Goal: Navigation & Orientation: Find specific page/section

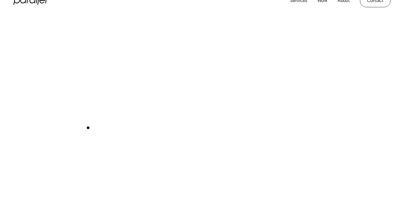
scroll to position [211, 0]
click at [108, 105] on div "Play with Sound" at bounding box center [201, 96] width 377 height 212
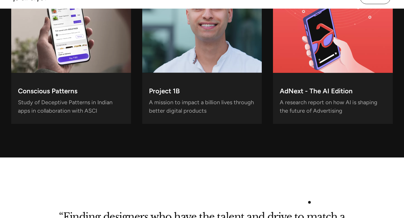
scroll to position [1839, 0]
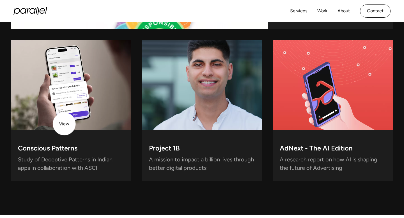
click at [64, 130] on div "Conscious Patterns Study of Deceptive Patterns in Indian apps in collaboration …" at bounding box center [71, 155] width 120 height 51
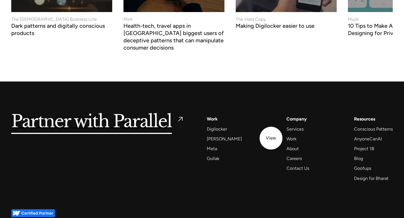
scroll to position [2421, 0]
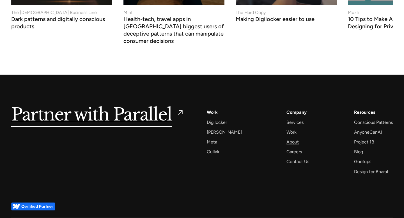
click at [287, 138] on div "About" at bounding box center [292, 142] width 12 height 8
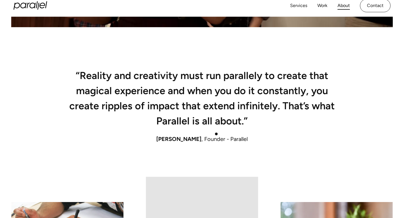
scroll to position [329, 0]
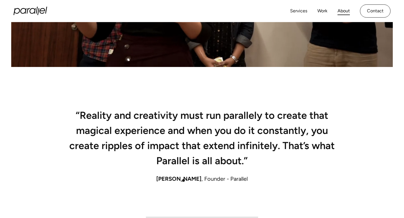
click at [184, 179] on span "[PERSON_NAME]" at bounding box center [178, 178] width 45 height 7
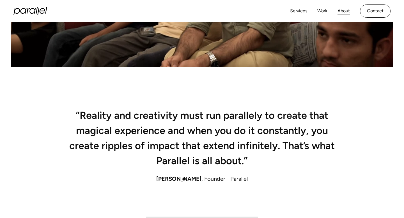
click at [184, 179] on span "[PERSON_NAME]" at bounding box center [178, 178] width 45 height 7
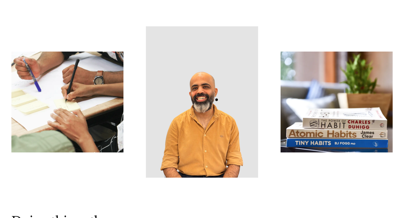
scroll to position [543, 0]
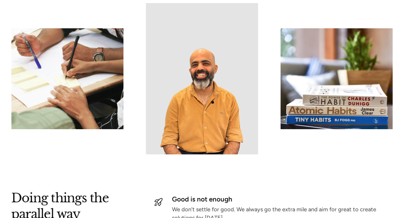
click at [211, 103] on img at bounding box center [202, 78] width 112 height 151
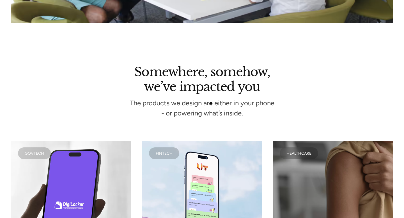
scroll to position [1200, 0]
